Goal: Use online tool/utility: Utilize a website feature to perform a specific function

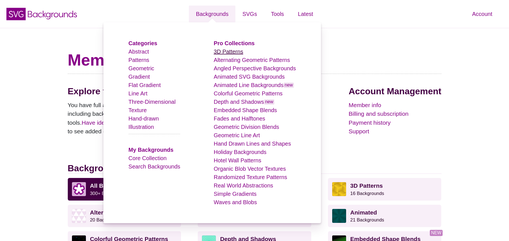
click at [234, 52] on li "3D Patterns" at bounding box center [255, 51] width 82 height 8
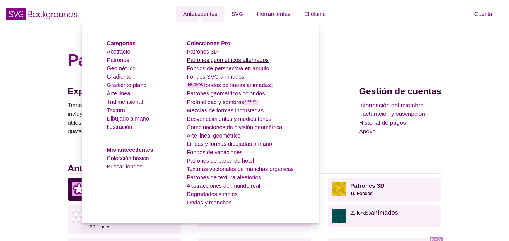
click at [201, 62] on font "Patrones geométricos alternados" at bounding box center [228, 60] width 82 height 6
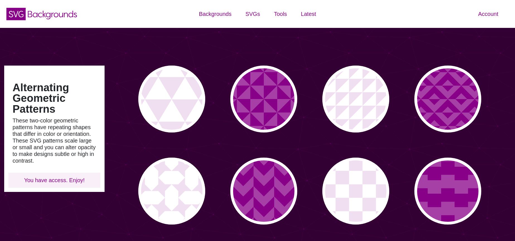
type input "#450057"
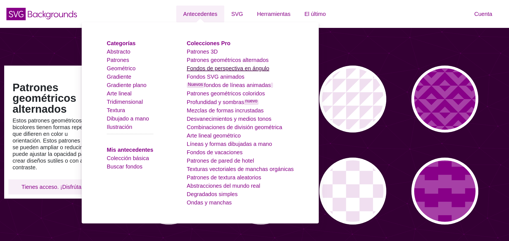
click at [229, 69] on font "Fondos de perspectiva en ángulo" at bounding box center [228, 68] width 83 height 6
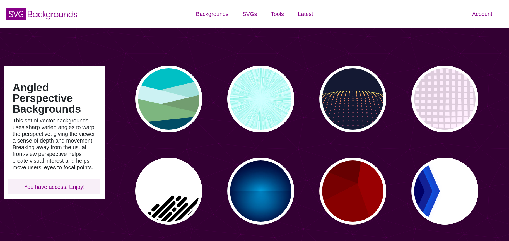
type input "#450057"
type input "#FFFFFF"
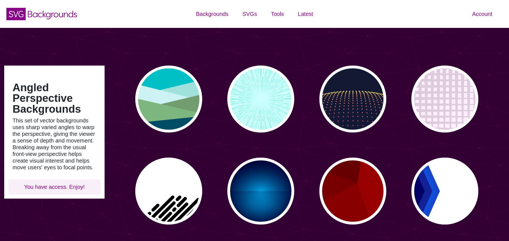
type input "#FFFFFF"
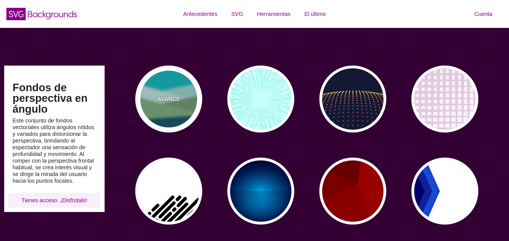
click at [184, 97] on div "AVANCE" at bounding box center [168, 99] width 67 height 67
type input "#00BFC5"
type input "#A0E2DB"
type input "#CBF2F3"
type input "#719D71"
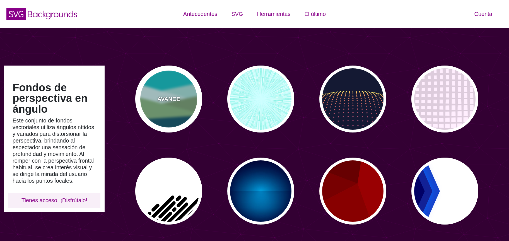
type input "#7EB67E"
type input "#004D66"
type input "0"
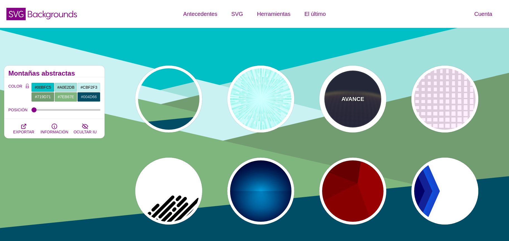
click at [364, 99] on div "AVANCE" at bounding box center [352, 99] width 67 height 67
type input "#141933"
type input "#FFFF77"
type input "0"
type input "5"
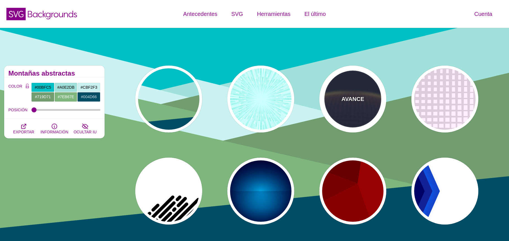
type input "0"
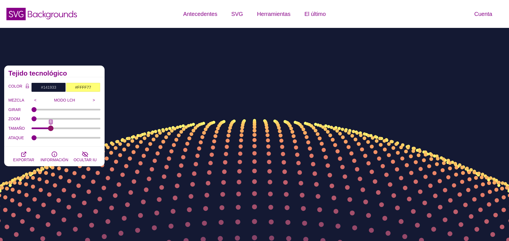
drag, startPoint x: 43, startPoint y: 129, endPoint x: 50, endPoint y: 123, distance: 9.3
type input "6"
click at [50, 127] on input "TAMAÑO" at bounding box center [66, 128] width 69 height 2
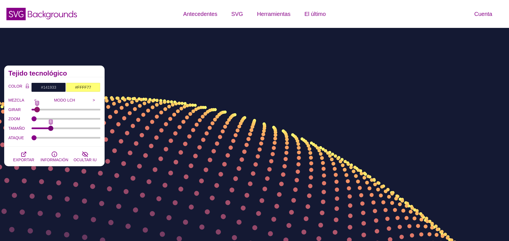
type input "0"
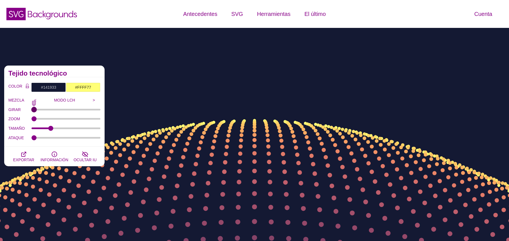
drag, startPoint x: 35, startPoint y: 109, endPoint x: 31, endPoint y: 109, distance: 4.5
click at [32, 109] on input "GIRAR" at bounding box center [66, 110] width 69 height 2
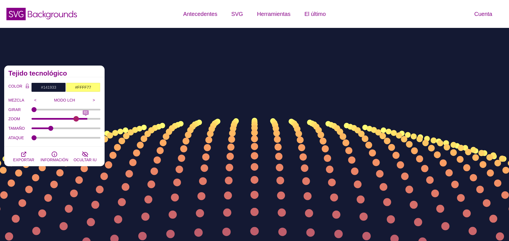
type input "0"
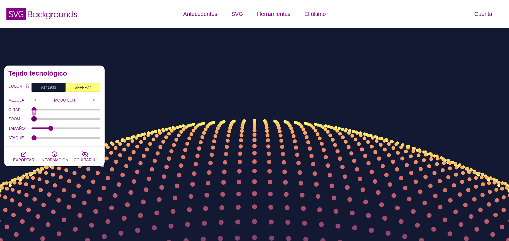
drag, startPoint x: 34, startPoint y: 120, endPoint x: 20, endPoint y: 126, distance: 15.1
click at [32, 120] on input "ZOOM" at bounding box center [66, 119] width 69 height 2
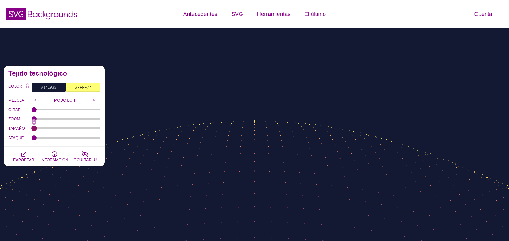
drag, startPoint x: 51, startPoint y: 128, endPoint x: 31, endPoint y: 128, distance: 20.4
type input "1"
click at [32, 128] on input "TAMAÑO" at bounding box center [66, 128] width 69 height 2
type input "0"
drag, startPoint x: 34, startPoint y: 136, endPoint x: 23, endPoint y: 136, distance: 11.2
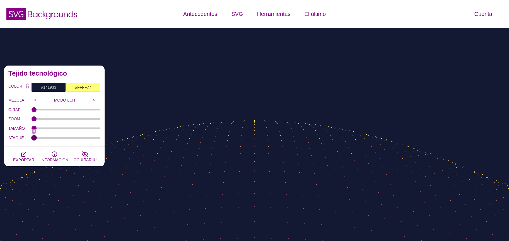
click at [32, 137] on input "ATAQUE" at bounding box center [66, 138] width 69 height 2
drag, startPoint x: 35, startPoint y: 125, endPoint x: 46, endPoint y: 124, distance: 10.6
click at [55, 125] on div "TAMAÑO 1" at bounding box center [54, 128] width 92 height 9
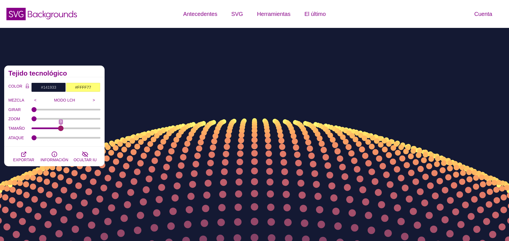
drag, startPoint x: 34, startPoint y: 128, endPoint x: 60, endPoint y: 132, distance: 26.4
type input "9"
click at [60, 129] on input "TAMAÑO" at bounding box center [66, 128] width 69 height 2
type input "0"
drag, startPoint x: 34, startPoint y: 136, endPoint x: 4, endPoint y: 141, distance: 30.3
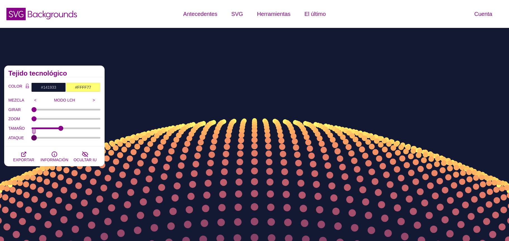
click at [32, 139] on input "ATAQUE" at bounding box center [66, 138] width 69 height 2
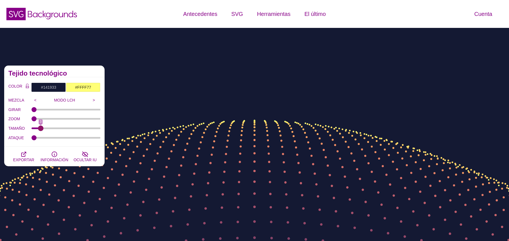
drag, startPoint x: 59, startPoint y: 127, endPoint x: 40, endPoint y: 129, distance: 19.1
type input "3"
click at [40, 129] on input "TAMAÑO" at bounding box center [66, 128] width 69 height 2
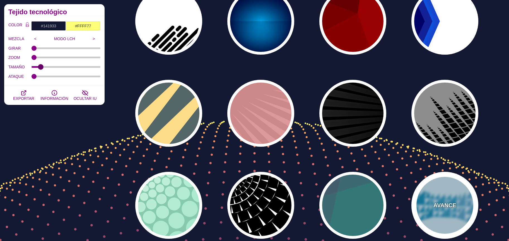
scroll to position [167, 0]
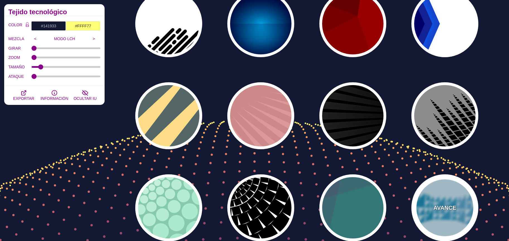
click at [444, 215] on div "AVANCE" at bounding box center [445, 207] width 67 height 67
type input "#CCEEFF"
type input "#2299CC"
type input "1"
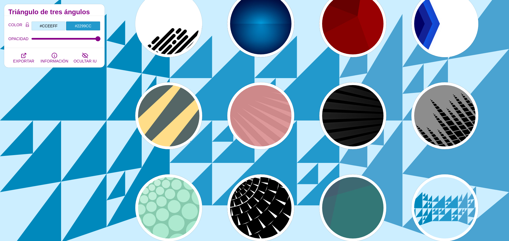
click at [294, 214] on div "AVANCE AVANCE AVANCE AVANCE AVANCE AVANCE AVANCE AVANCE AVANCE AVANCE AVANCE AV…" at bounding box center [309, 70] width 400 height 352
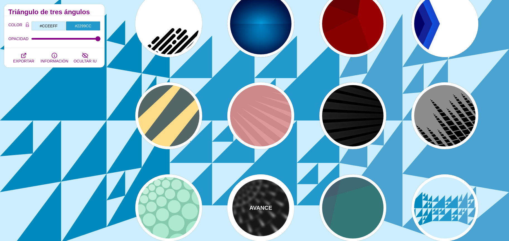
click at [277, 210] on div "AVANCE" at bounding box center [260, 207] width 67 height 67
type input "#FFFFFF"
type input "#000000"
type input "0"
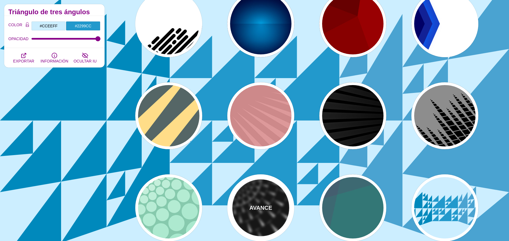
type input "100"
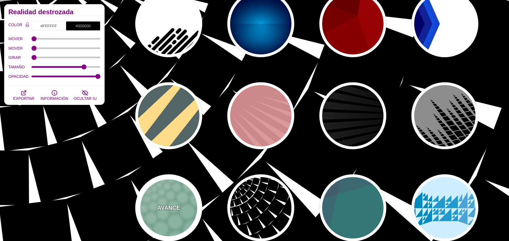
click at [168, 199] on div "AVANCE" at bounding box center [168, 207] width 67 height 67
type input "#85C9AD"
type input "#96E3C3"
type input "#FFFFFF"
type input "100"
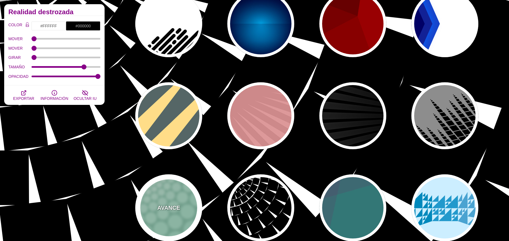
type input "1"
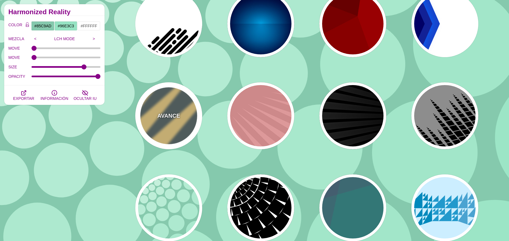
click at [168, 119] on font "AVANCE" at bounding box center [168, 116] width 23 height 6
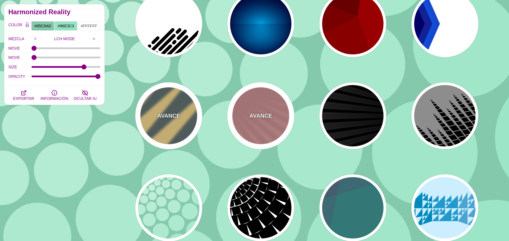
type input "#556666"
type input "#FFDD88"
type input "#778888"
type input "1"
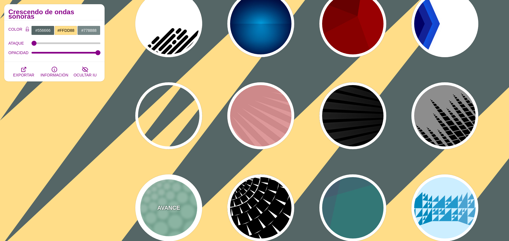
click at [176, 195] on div "AVANCE" at bounding box center [168, 207] width 67 height 67
type input "#85C9AD"
type input "#96E3C3"
type input "#FFFFFF"
type input "0"
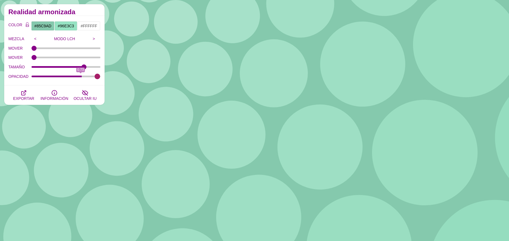
type input "1"
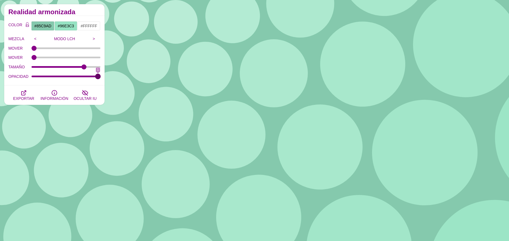
drag, startPoint x: 99, startPoint y: 76, endPoint x: 97, endPoint y: 72, distance: 4.0
click at [99, 75] on input "OPACIDAD" at bounding box center [66, 76] width 69 height 2
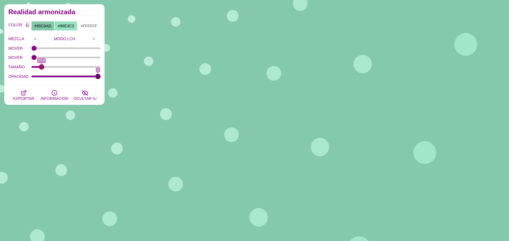
drag, startPoint x: 84, startPoint y: 67, endPoint x: 42, endPoint y: 68, distance: 42.1
click at [42, 68] on input "TAMAÑO" at bounding box center [66, 67] width 69 height 2
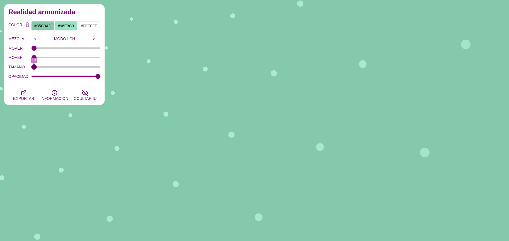
drag, startPoint x: 32, startPoint y: 66, endPoint x: 29, endPoint y: 66, distance: 2.8
type input "10"
click at [32, 66] on input "TAMAÑO" at bounding box center [66, 67] width 69 height 2
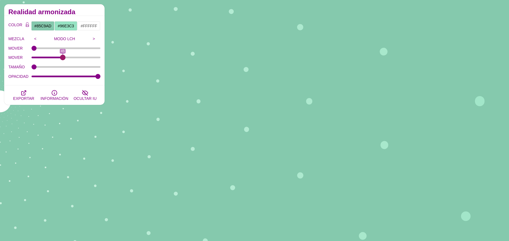
drag, startPoint x: 34, startPoint y: 56, endPoint x: 63, endPoint y: 57, distance: 28.5
type input "45"
click at [63, 57] on input "MOVER" at bounding box center [66, 57] width 69 height 2
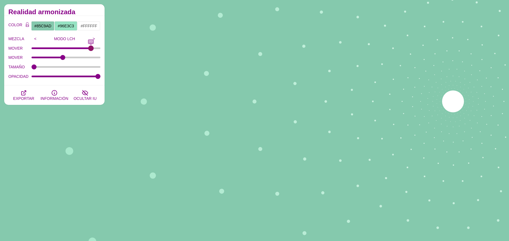
drag, startPoint x: 34, startPoint y: 49, endPoint x: 86, endPoint y: 50, distance: 52.2
type input "88"
click at [90, 49] on input "MOVER" at bounding box center [66, 48] width 69 height 2
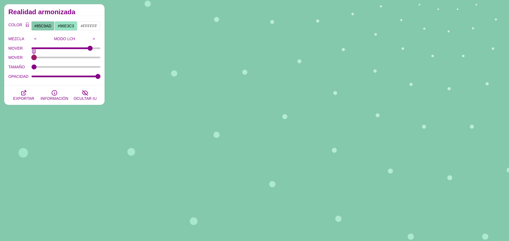
drag, startPoint x: 58, startPoint y: 57, endPoint x: 6, endPoint y: 62, distance: 52.7
type input "0"
click at [32, 59] on input "MOVER" at bounding box center [66, 57] width 69 height 2
type input "10"
drag, startPoint x: 50, startPoint y: 69, endPoint x: 22, endPoint y: 65, distance: 28.7
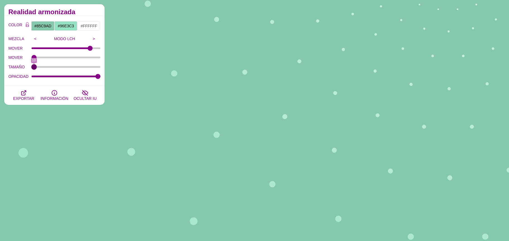
click at [32, 66] on input "TAMAÑO" at bounding box center [66, 67] width 69 height 2
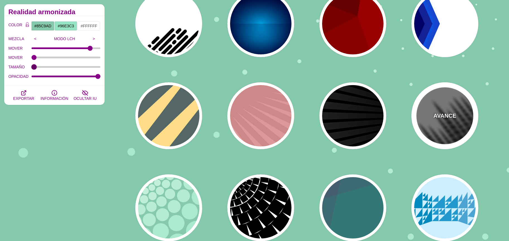
click at [430, 121] on div "AVANCE" at bounding box center [445, 115] width 67 height 67
type input "#777777"
type input "#000000"
type input "0"
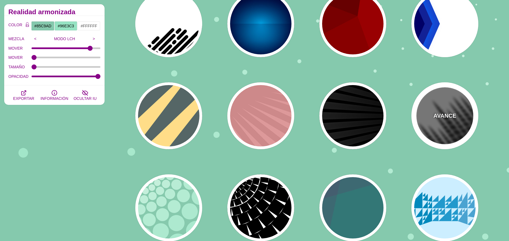
type input "0"
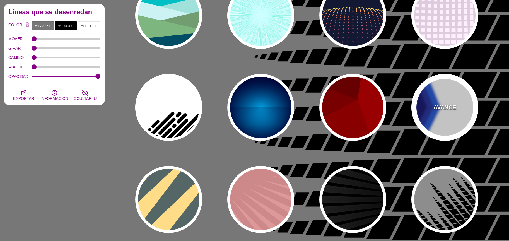
click at [433, 114] on div "AVANCE" at bounding box center [445, 107] width 67 height 67
type input "#FFFFFF"
type input "#000066"
type input "#0066FF"
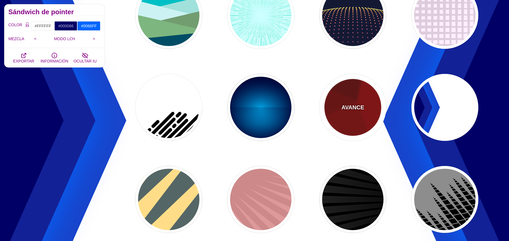
click at [356, 109] on font "AVANCE" at bounding box center [353, 107] width 23 height 6
type input "#990000"
type input "#660000"
type input "#770000"
type input "#880000"
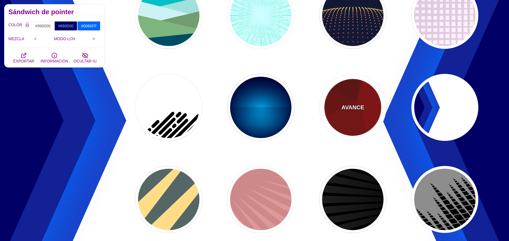
type input "GRAY TONES"
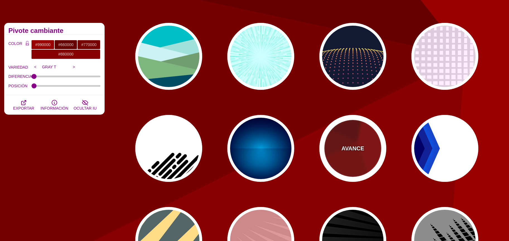
scroll to position [42, 0]
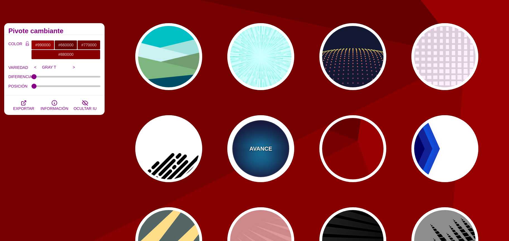
click at [263, 155] on div "AVANCE" at bounding box center [260, 148] width 67 height 67
type input "#000033"
type input "#00BBFF"
type input "#000033"
type input "2000"
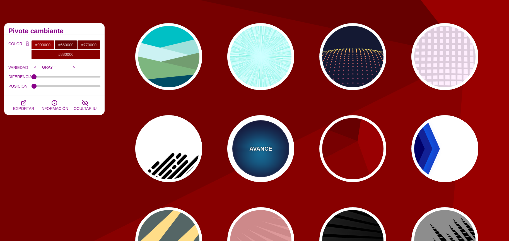
type input "0.5"
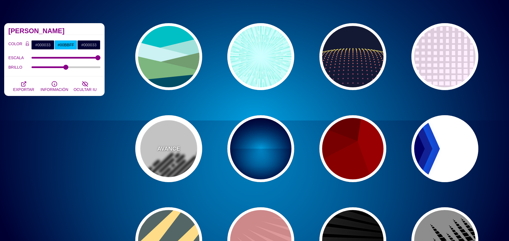
click at [165, 146] on font "AVANCE" at bounding box center [168, 149] width 23 height 6
type input "#FFFFFF"
type input "#000000"
type input "0"
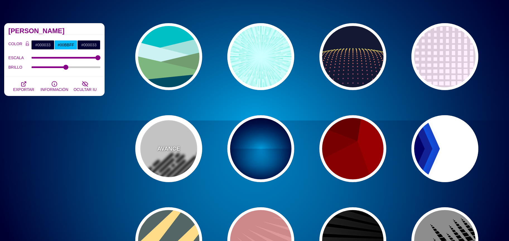
type input "500"
type input "25"
type input "1"
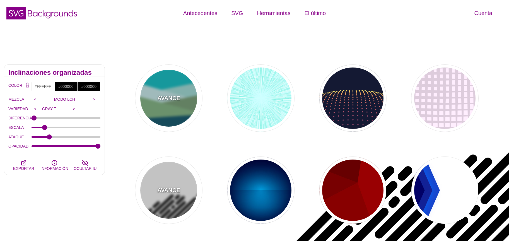
scroll to position [0, 0]
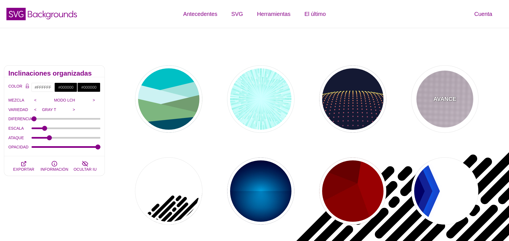
click at [441, 109] on div "AVANCE" at bounding box center [445, 99] width 67 height 67
type input "#FFEEFF"
type input "#DDCCDD"
type input "0"
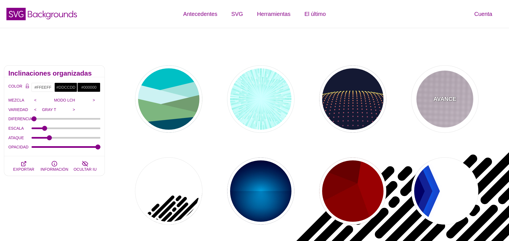
type input "0"
